Goal: Transaction & Acquisition: Download file/media

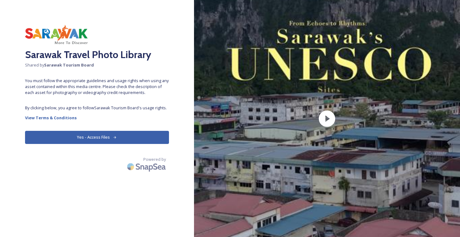
click at [136, 138] on button "Yes - Access Files" at bounding box center [97, 137] width 144 height 13
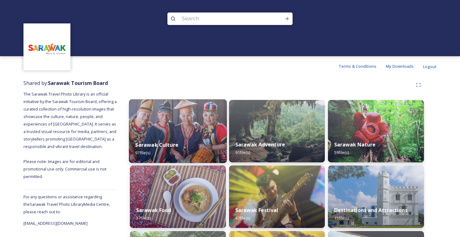
click at [181, 134] on img at bounding box center [178, 131] width 98 height 64
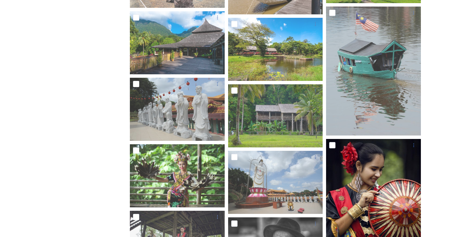
scroll to position [1194, 0]
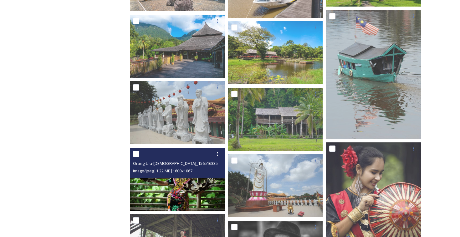
click at [205, 194] on img at bounding box center [177, 179] width 95 height 63
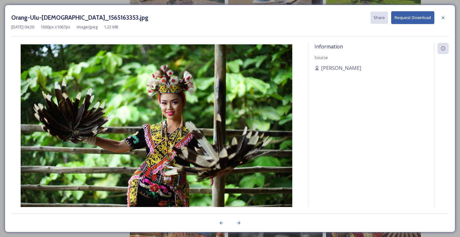
click at [410, 17] on button "Request Download" at bounding box center [412, 17] width 43 height 13
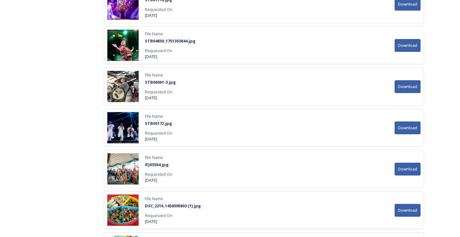
scroll to position [2238, 0]
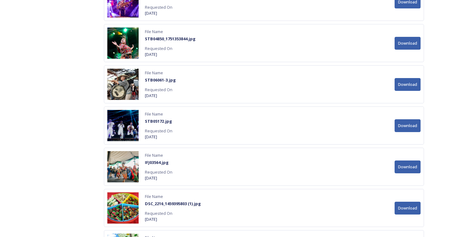
click at [406, 167] on button "Download" at bounding box center [407, 167] width 26 height 13
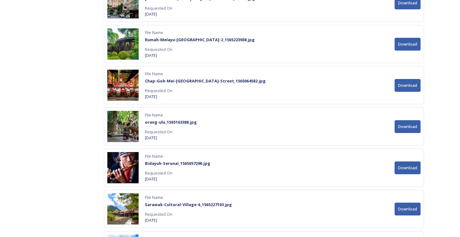
scroll to position [2733, 0]
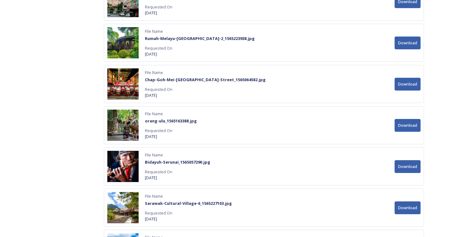
click at [404, 128] on button "Download" at bounding box center [407, 125] width 26 height 13
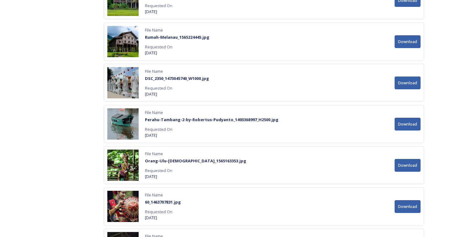
scroll to position [3034, 0]
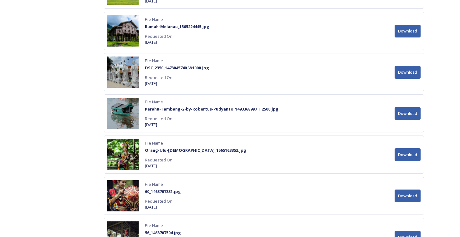
click at [412, 154] on button "Download" at bounding box center [407, 155] width 26 height 13
click at [405, 197] on button "Download" at bounding box center [407, 196] width 26 height 13
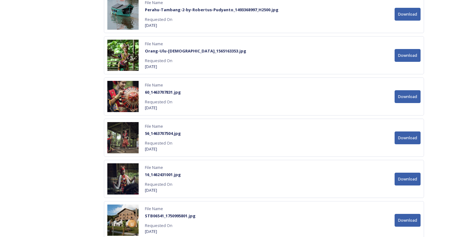
click at [414, 135] on button "Download" at bounding box center [407, 138] width 26 height 13
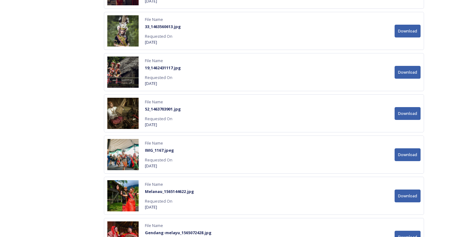
scroll to position [3572, 0]
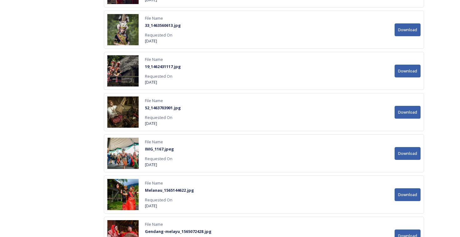
click at [408, 153] on button "Download" at bounding box center [407, 153] width 26 height 13
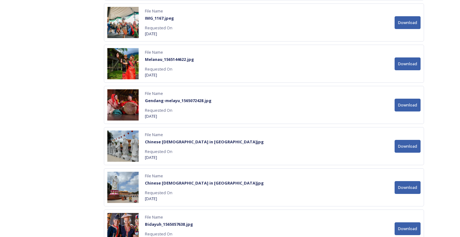
scroll to position [3704, 0]
